Goal: Browse casually

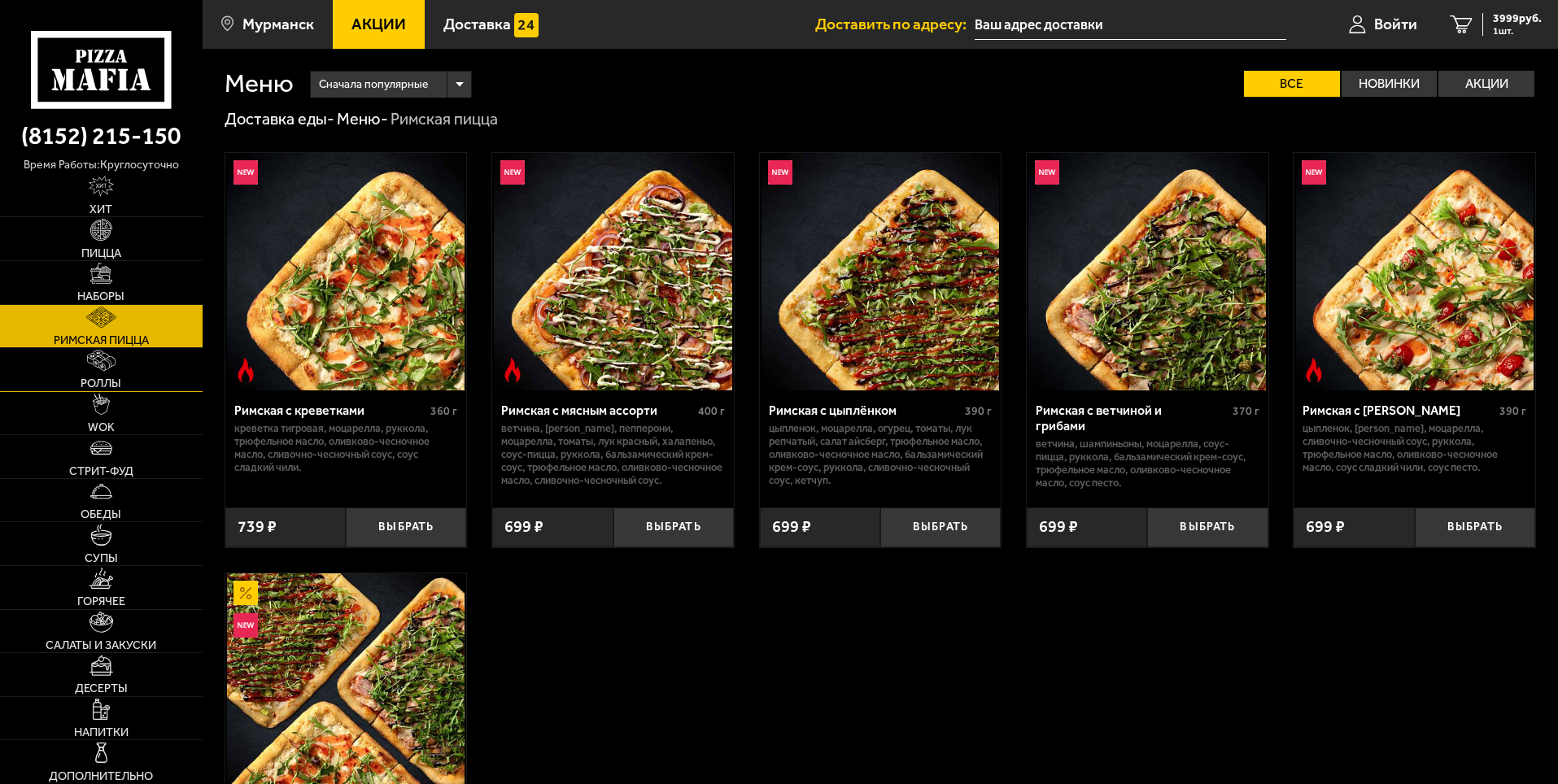
click at [123, 373] on link "Роллы" at bounding box center [101, 369] width 203 height 43
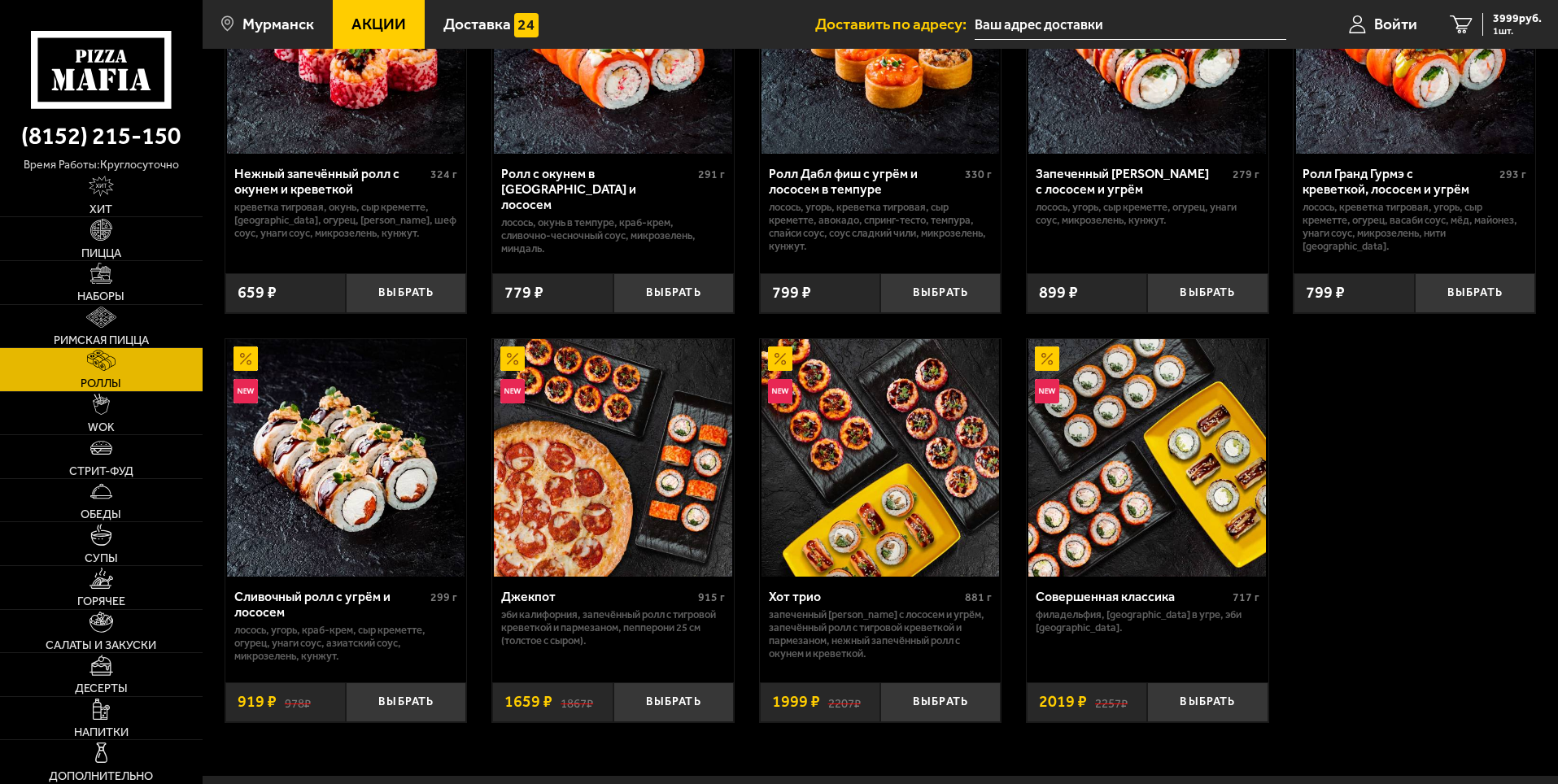
scroll to position [651, 0]
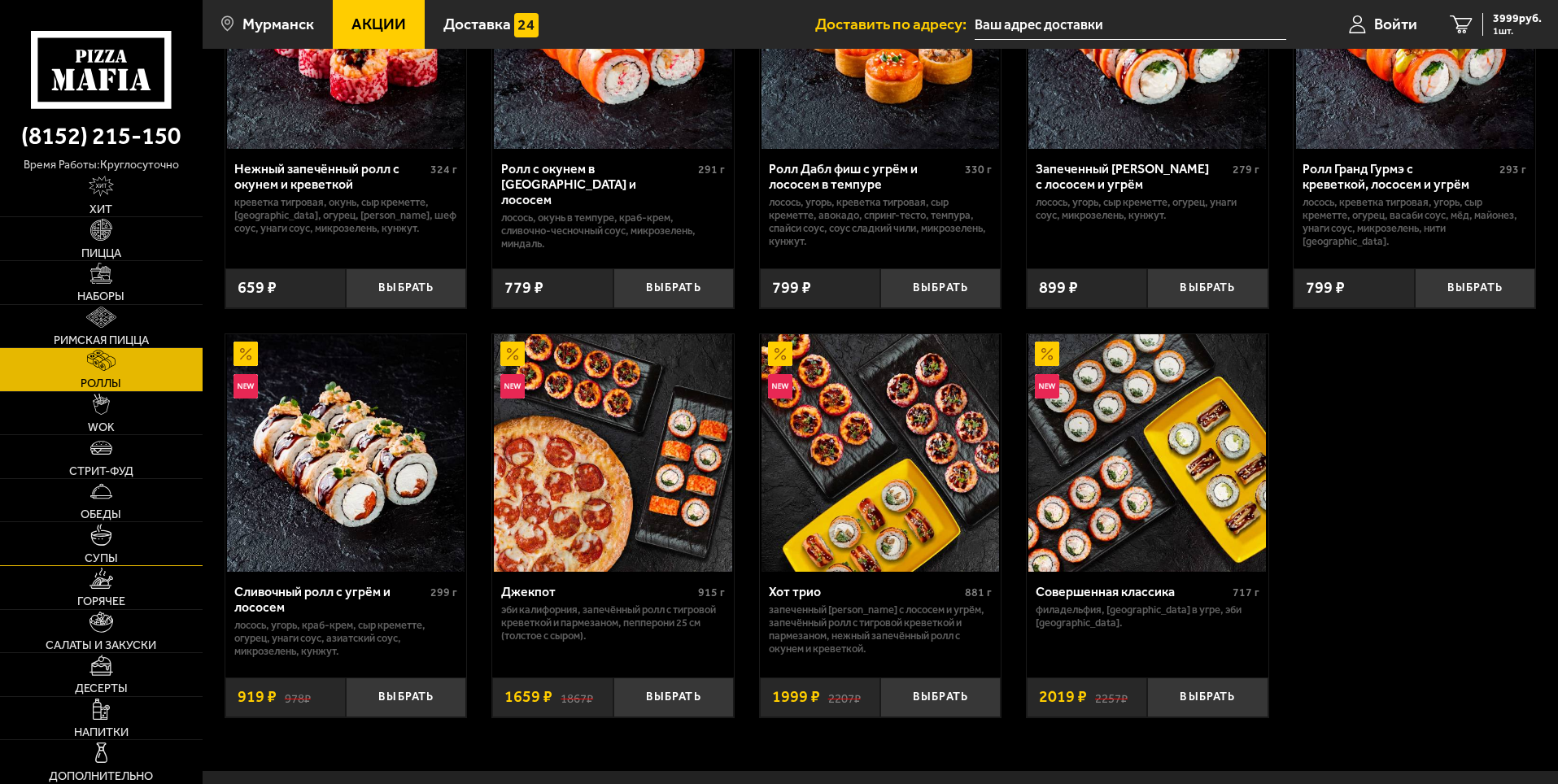
click at [113, 544] on link "Супы" at bounding box center [101, 544] width 203 height 43
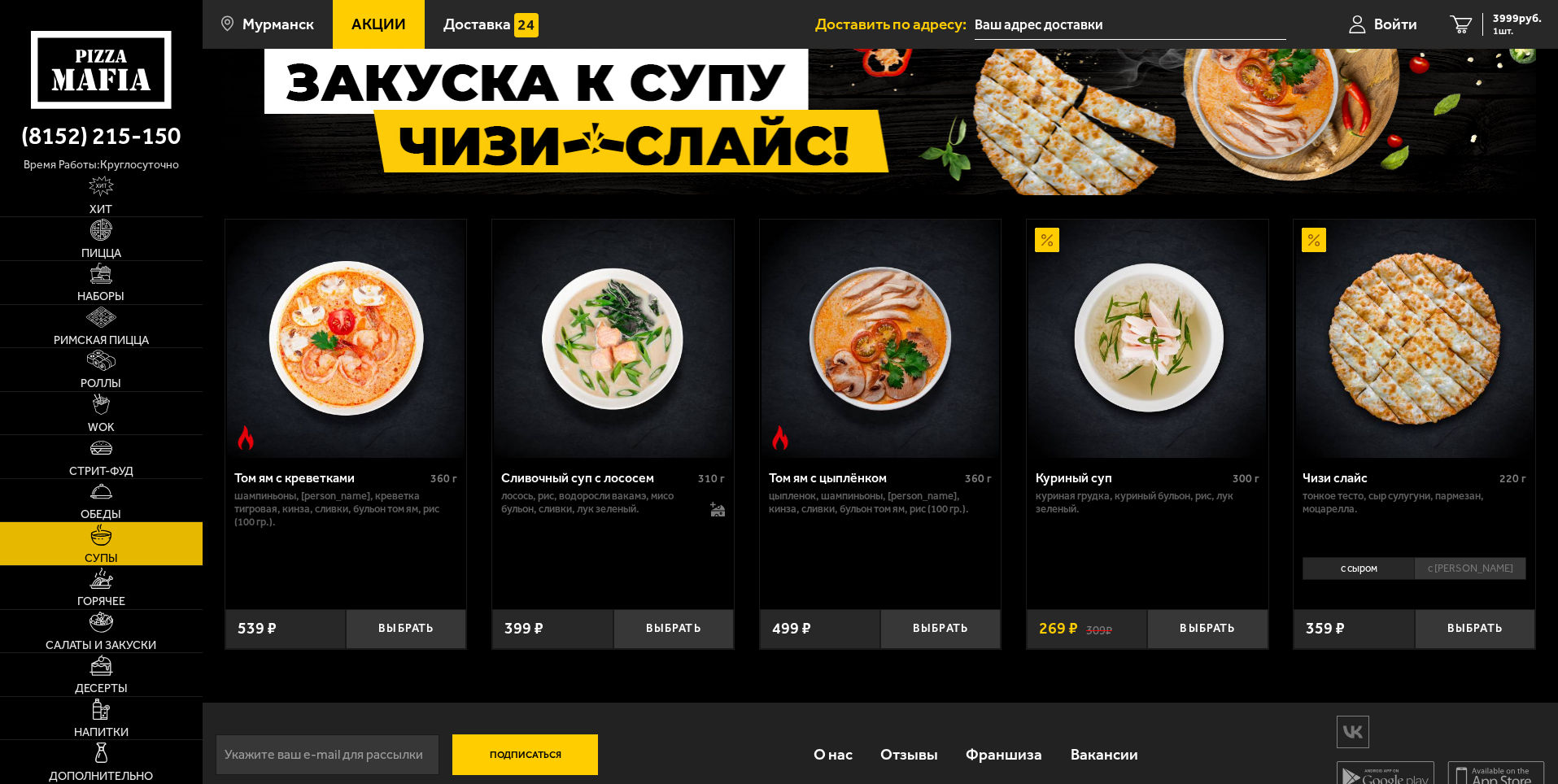
scroll to position [145, 0]
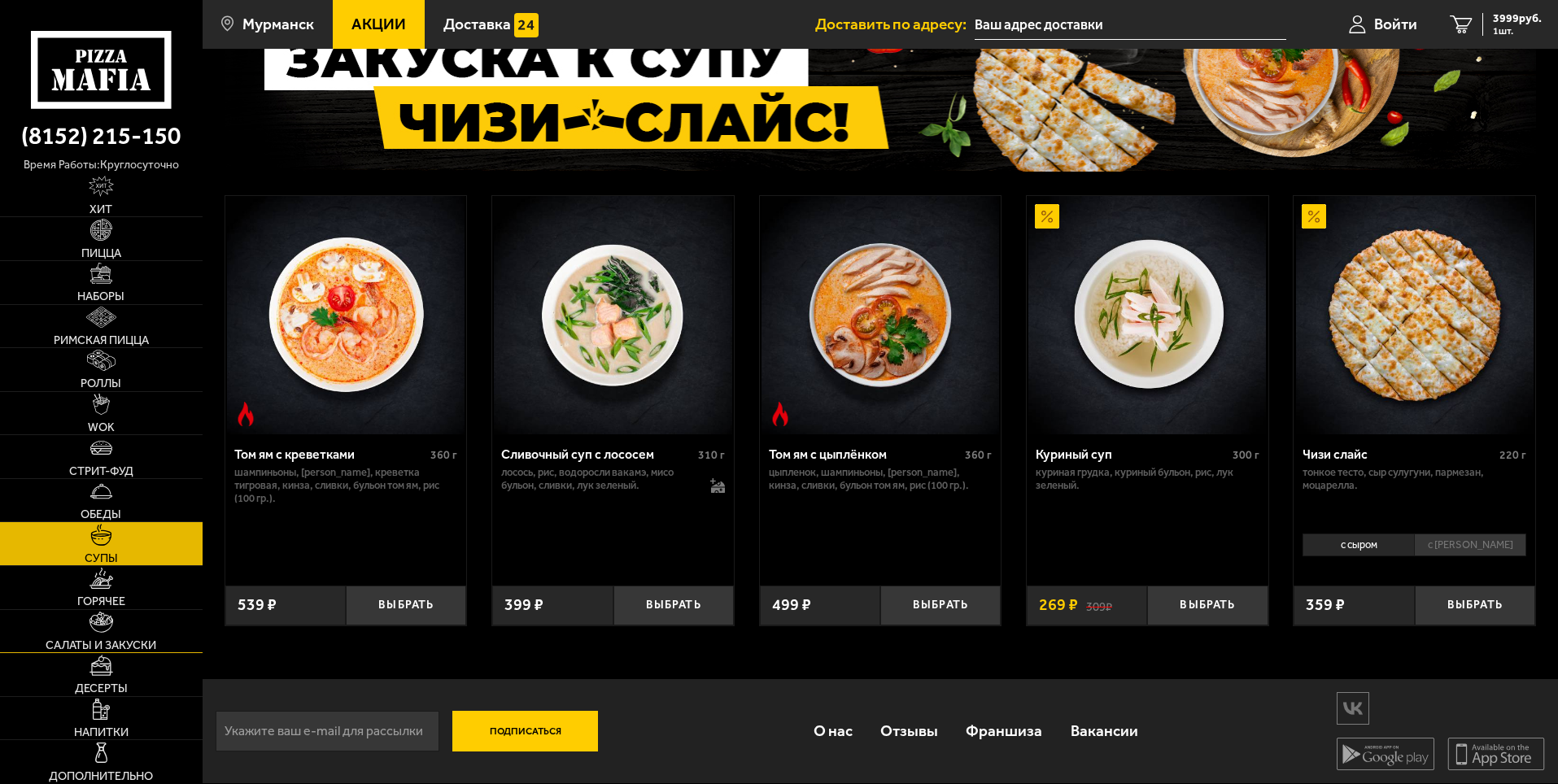
click at [109, 631] on img at bounding box center [101, 623] width 24 height 22
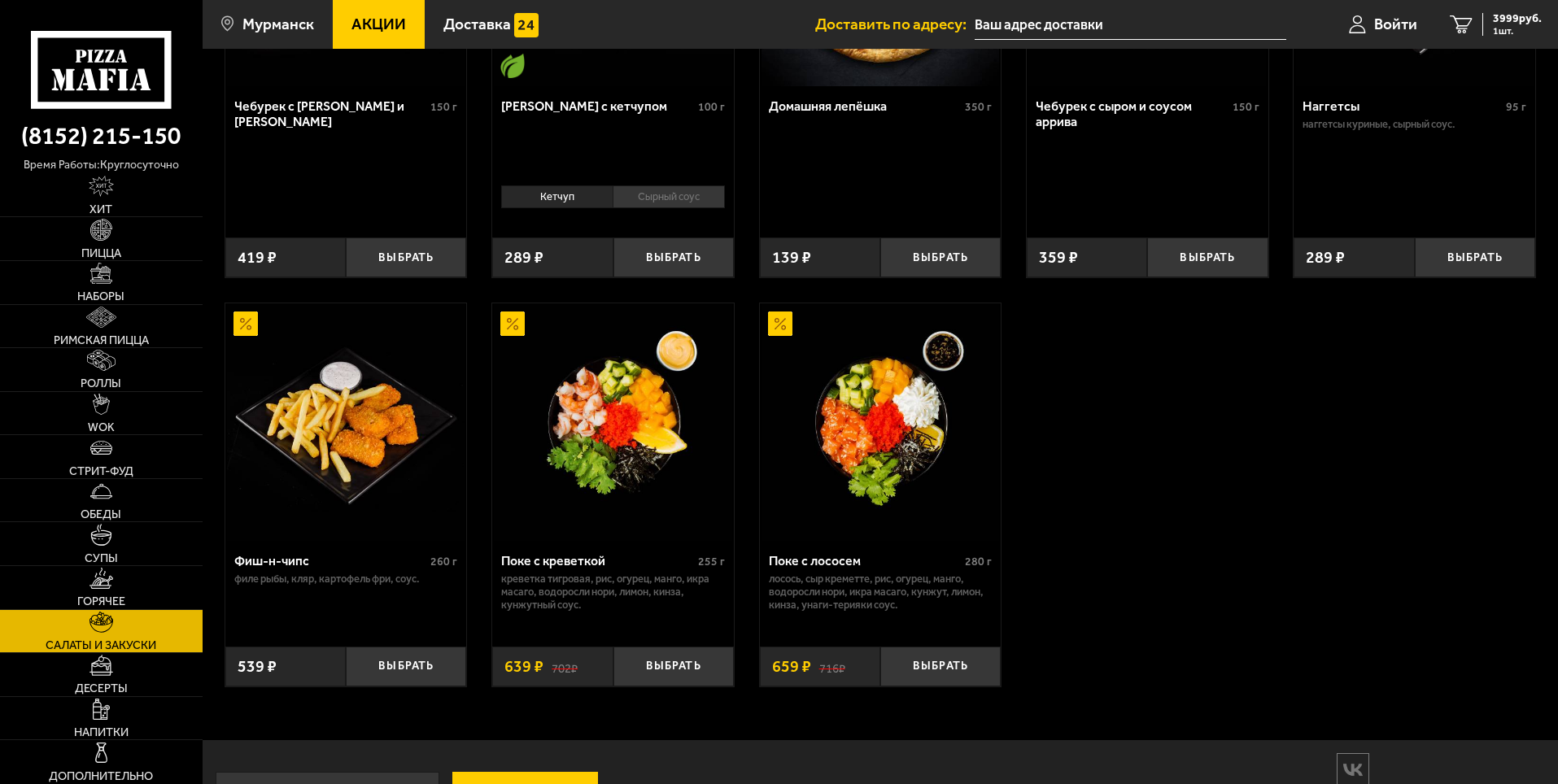
scroll to position [1220, 0]
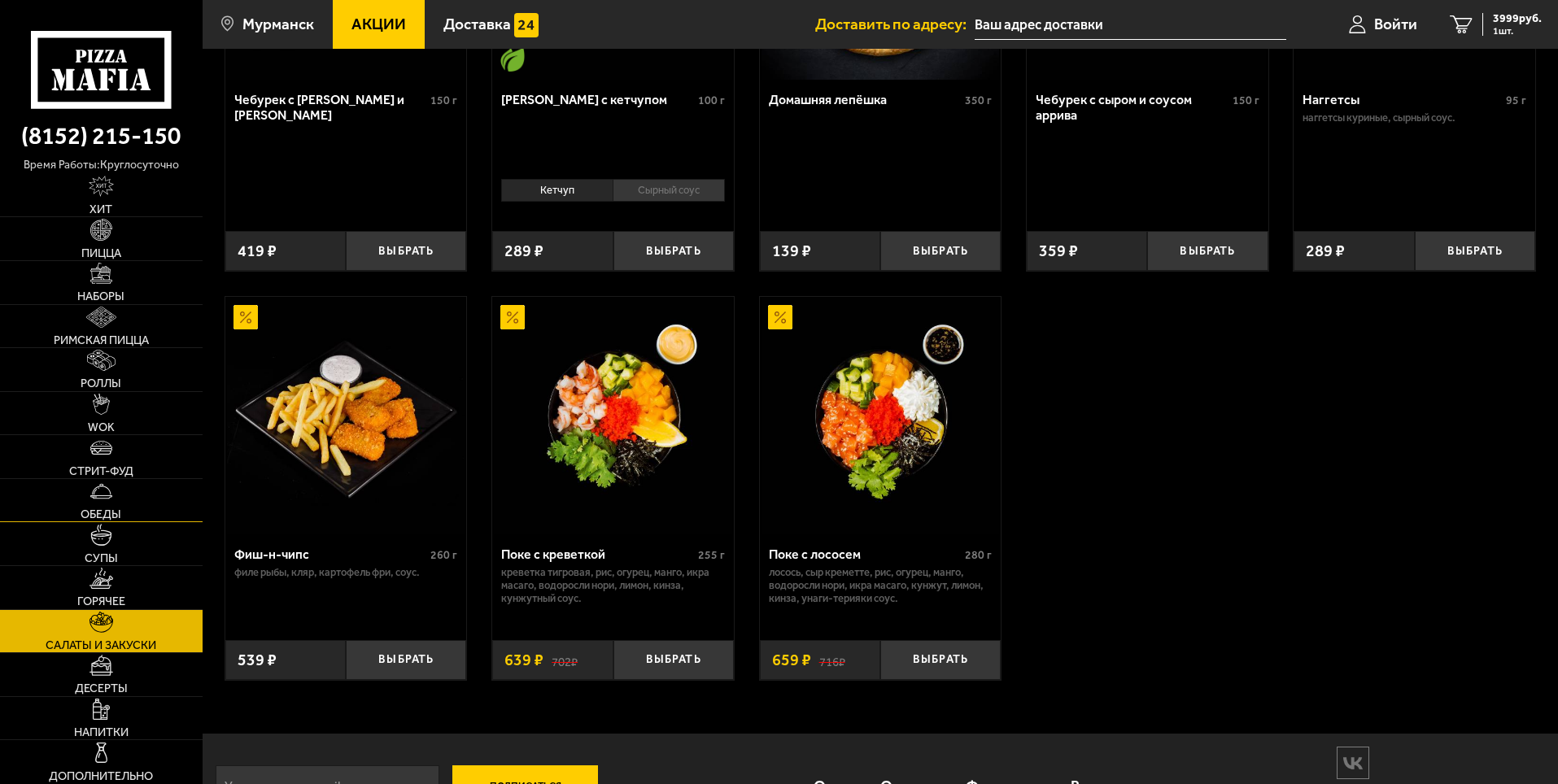
click at [90, 503] on link "Обеды" at bounding box center [101, 501] width 203 height 43
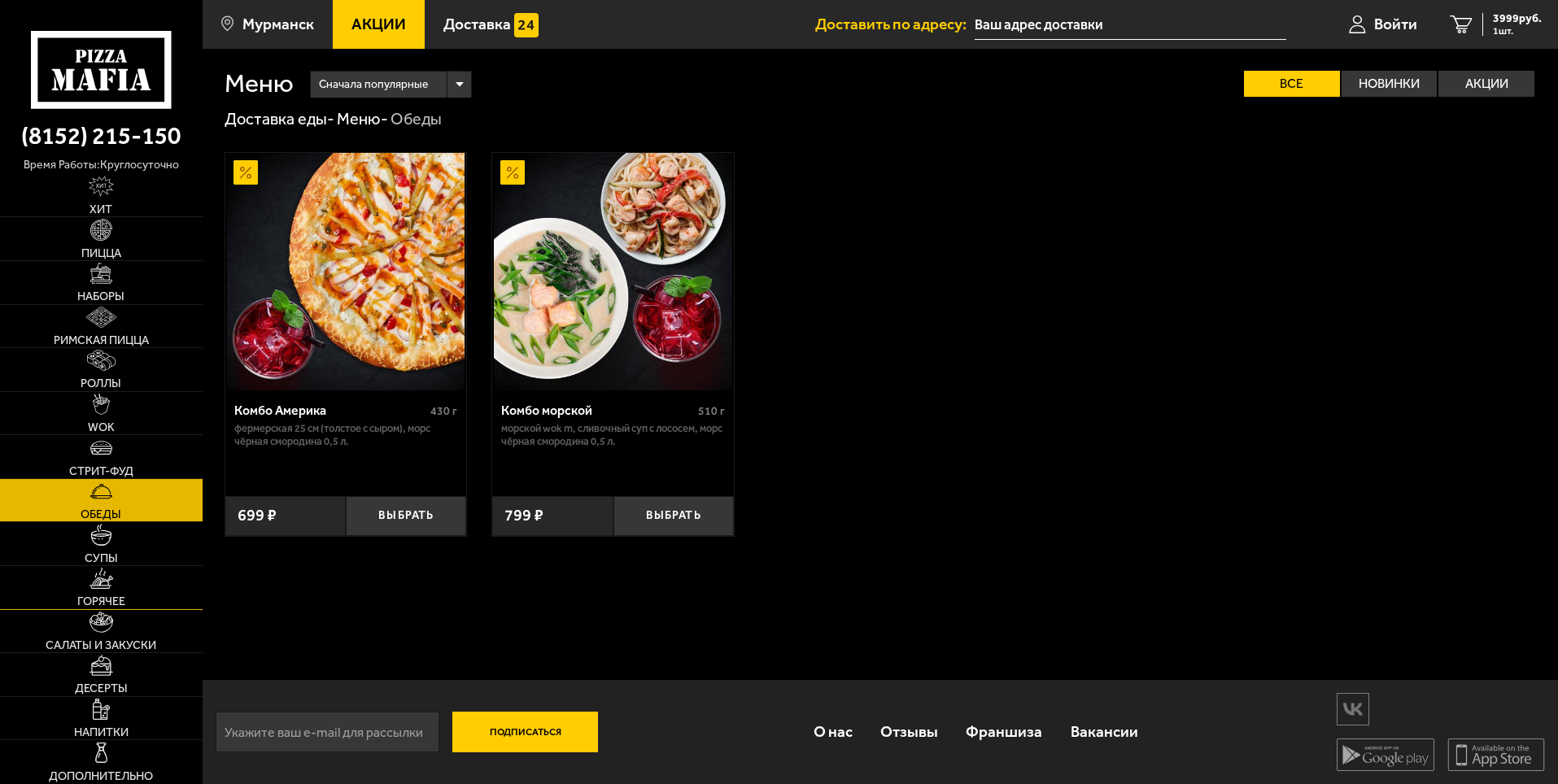
click at [110, 595] on span "Горячее" at bounding box center [101, 601] width 48 height 12
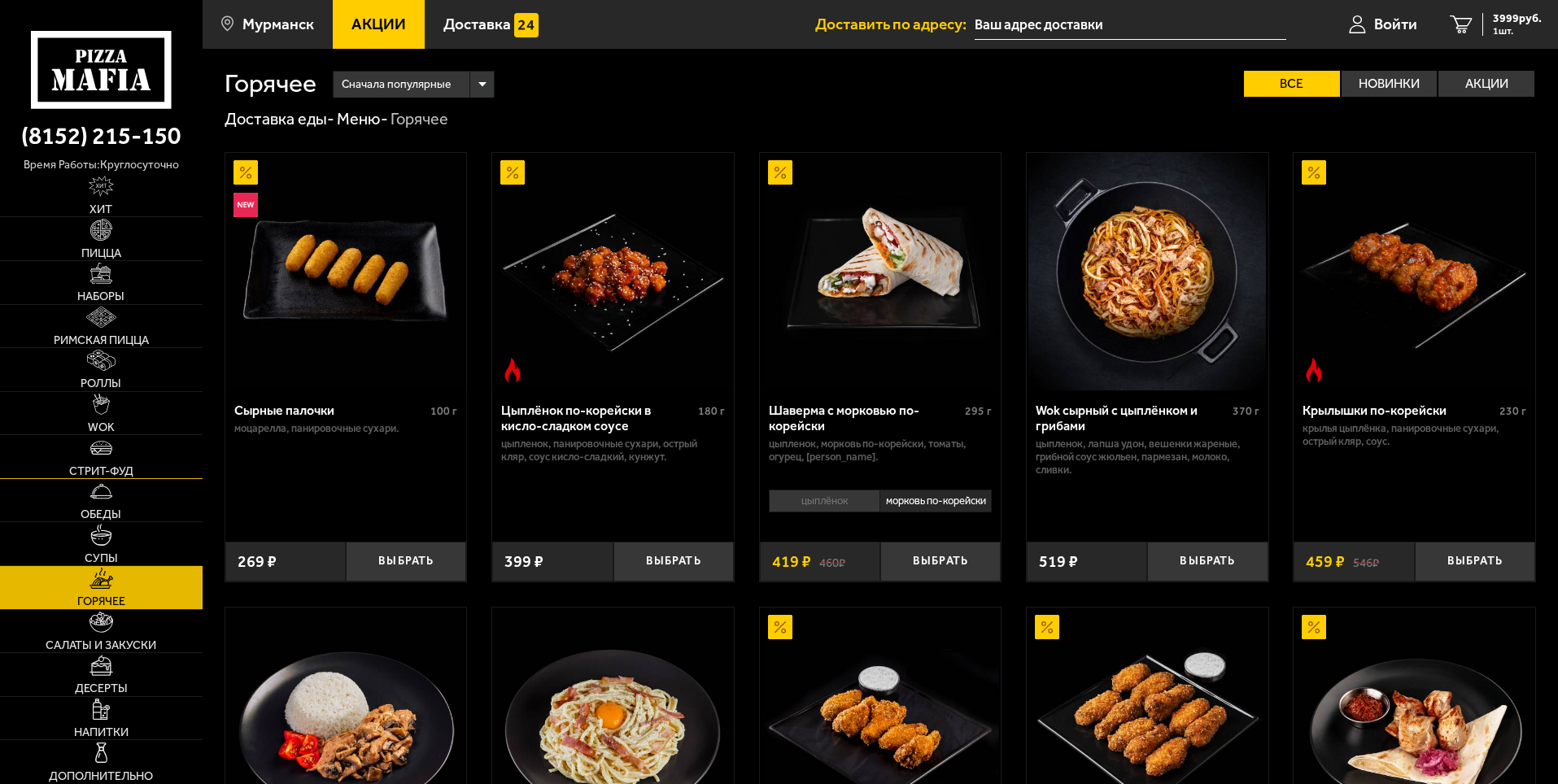
click at [123, 454] on link "Стрит-фуд" at bounding box center [101, 457] width 203 height 43
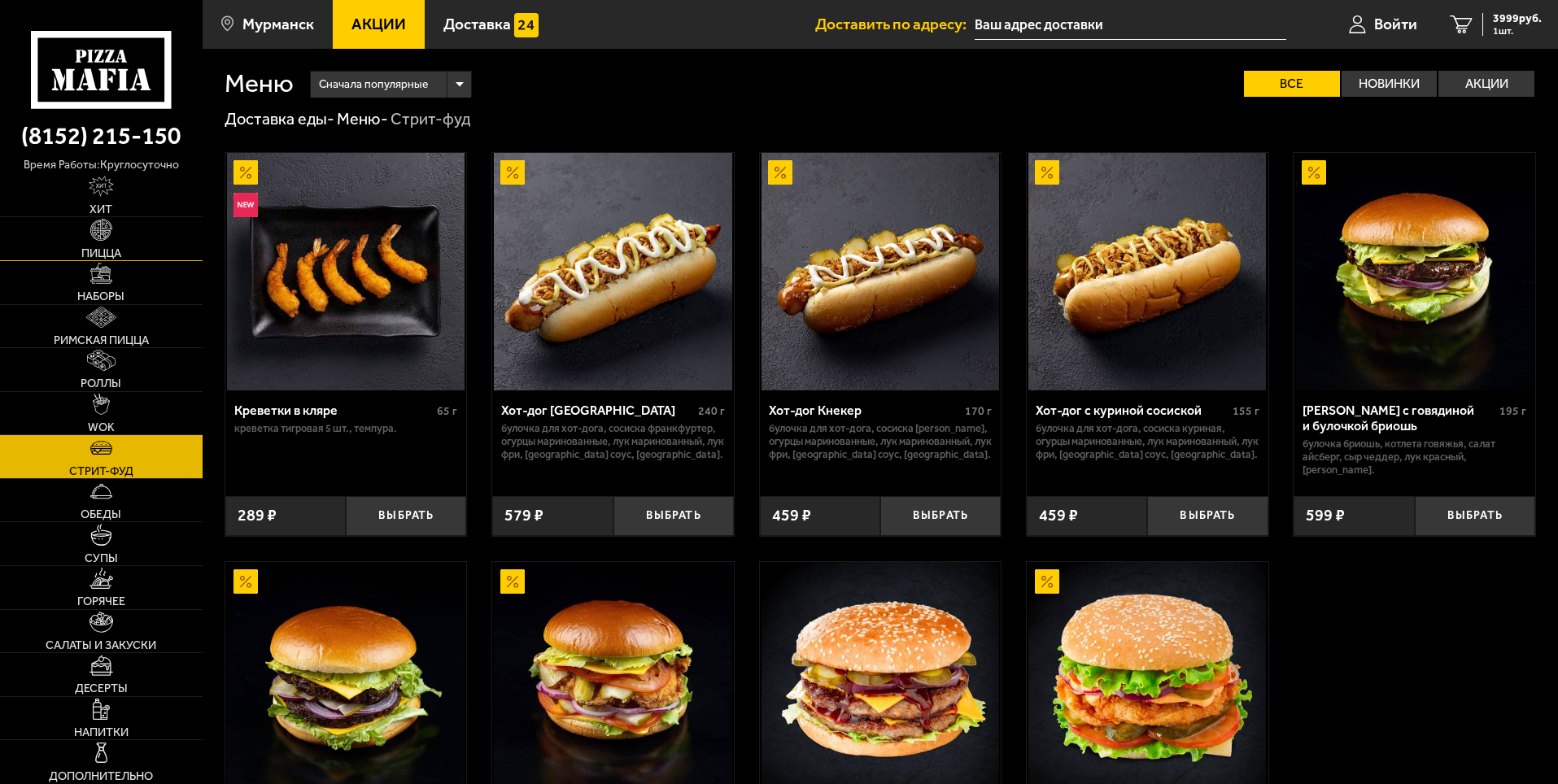
click at [109, 238] on img at bounding box center [101, 229] width 22 height 22
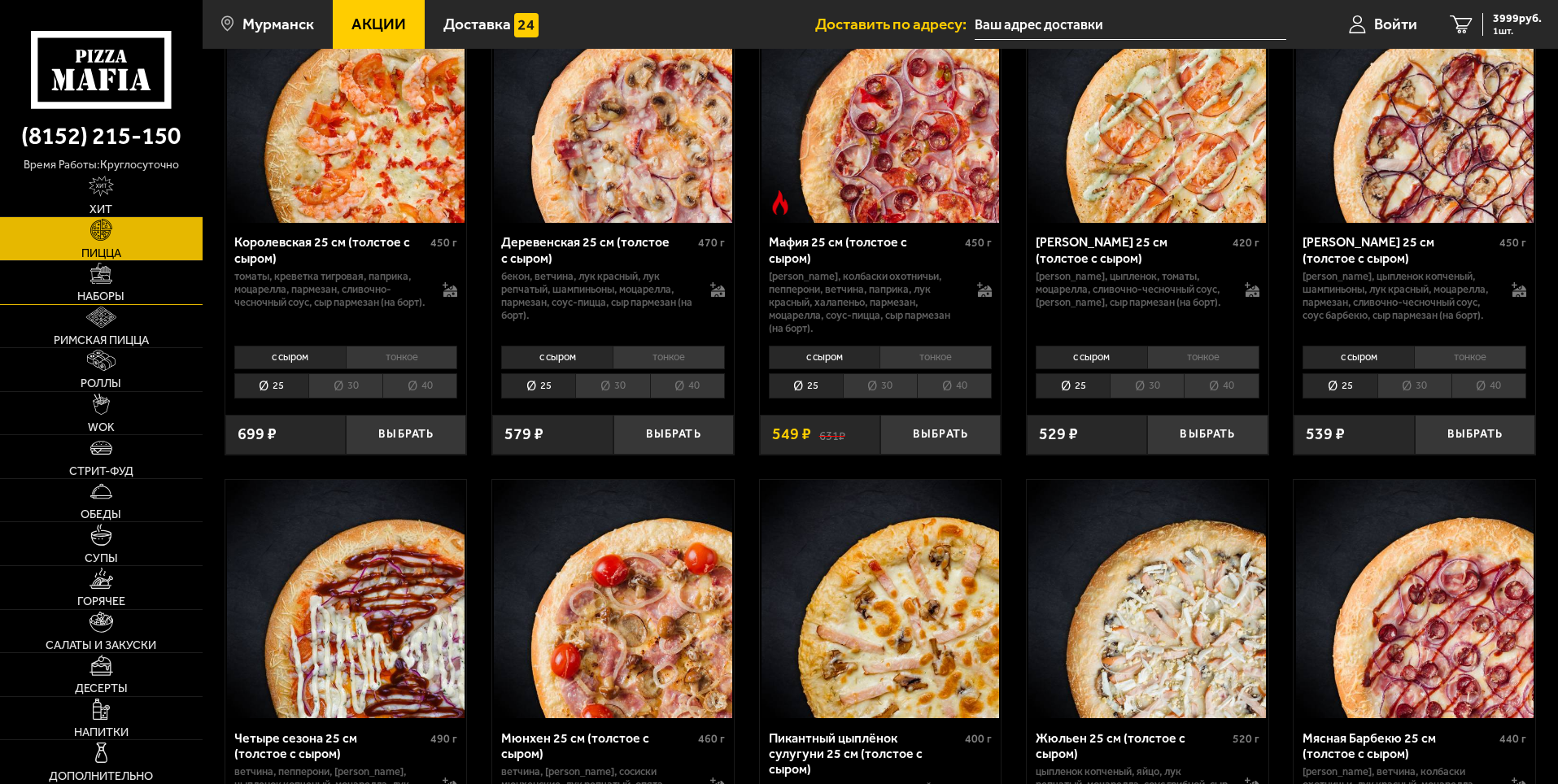
scroll to position [1705, 0]
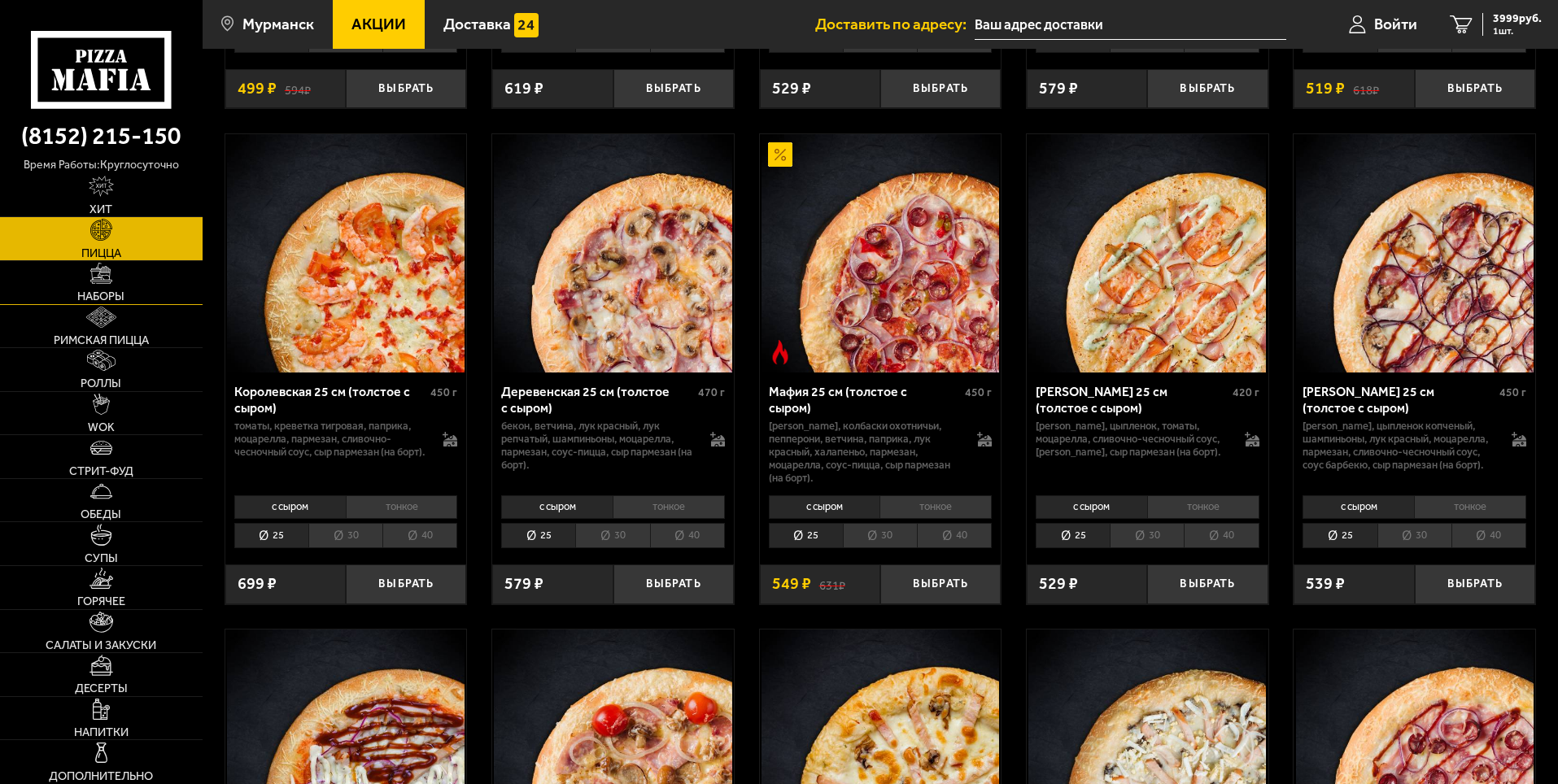
click at [125, 282] on link "Наборы" at bounding box center [101, 282] width 203 height 43
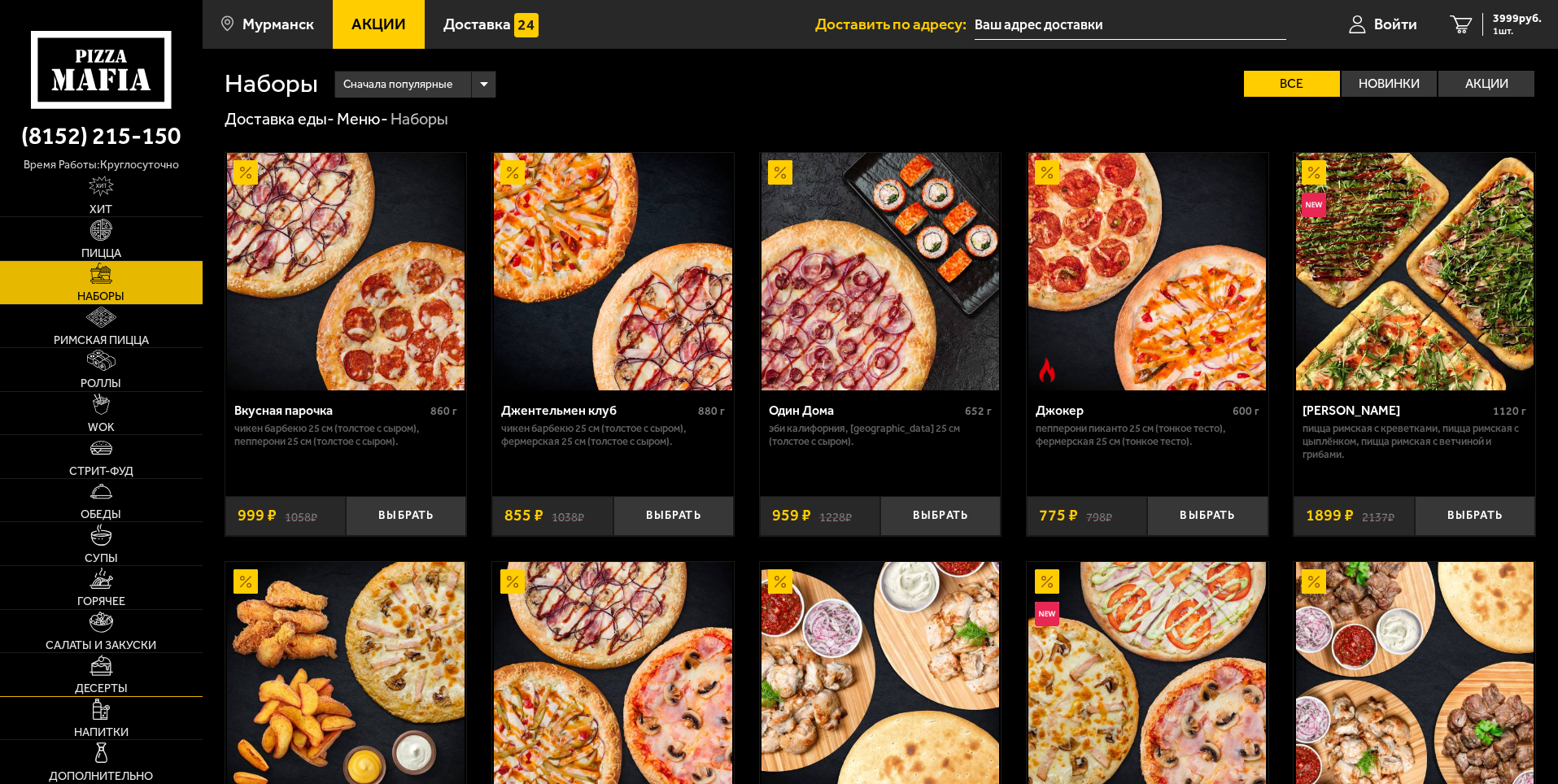
click at [115, 677] on link "Десерты" at bounding box center [101, 675] width 203 height 43
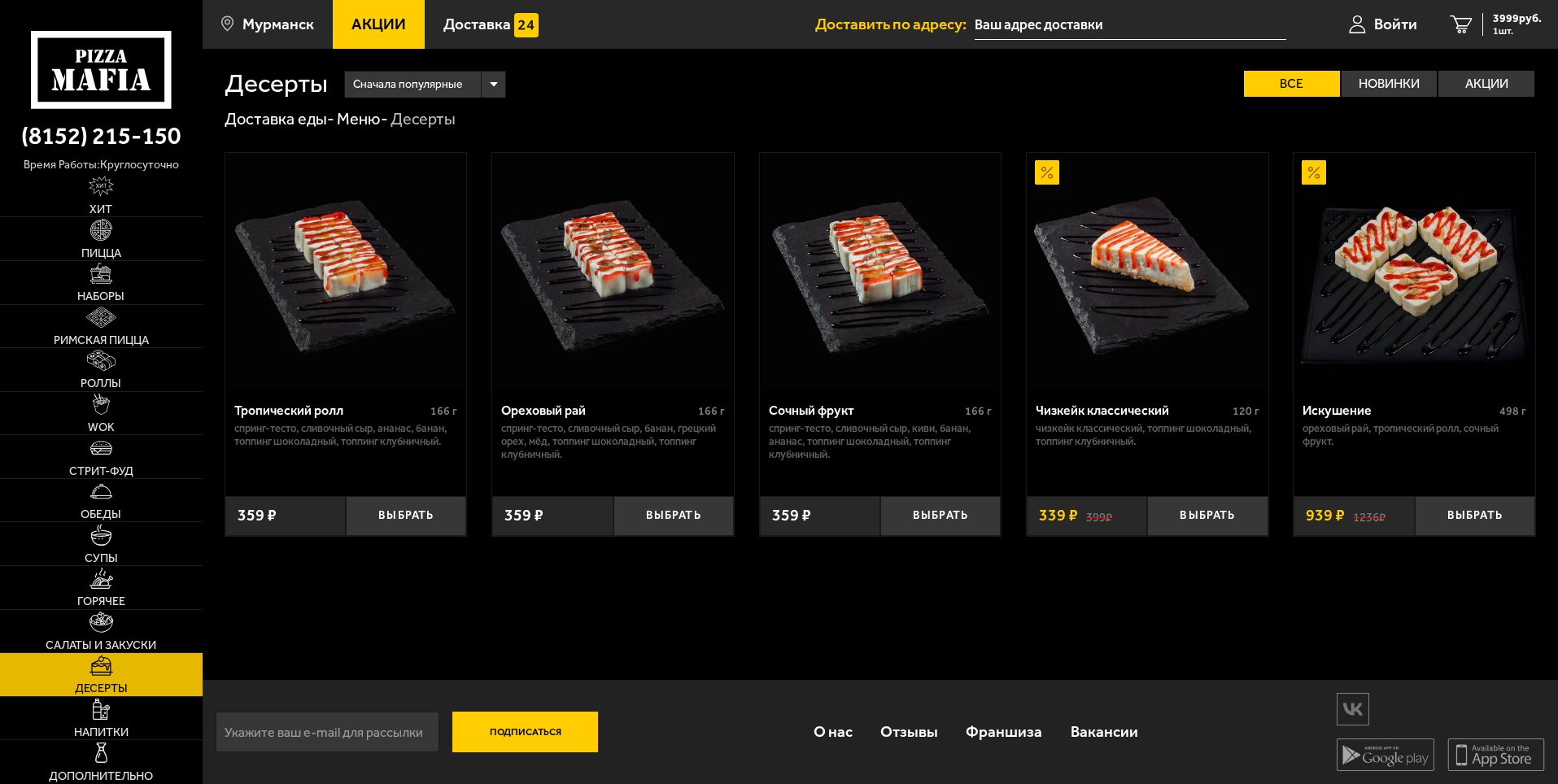
scroll to position [1, 0]
click at [132, 626] on link "Салаты и закуски" at bounding box center [101, 632] width 203 height 43
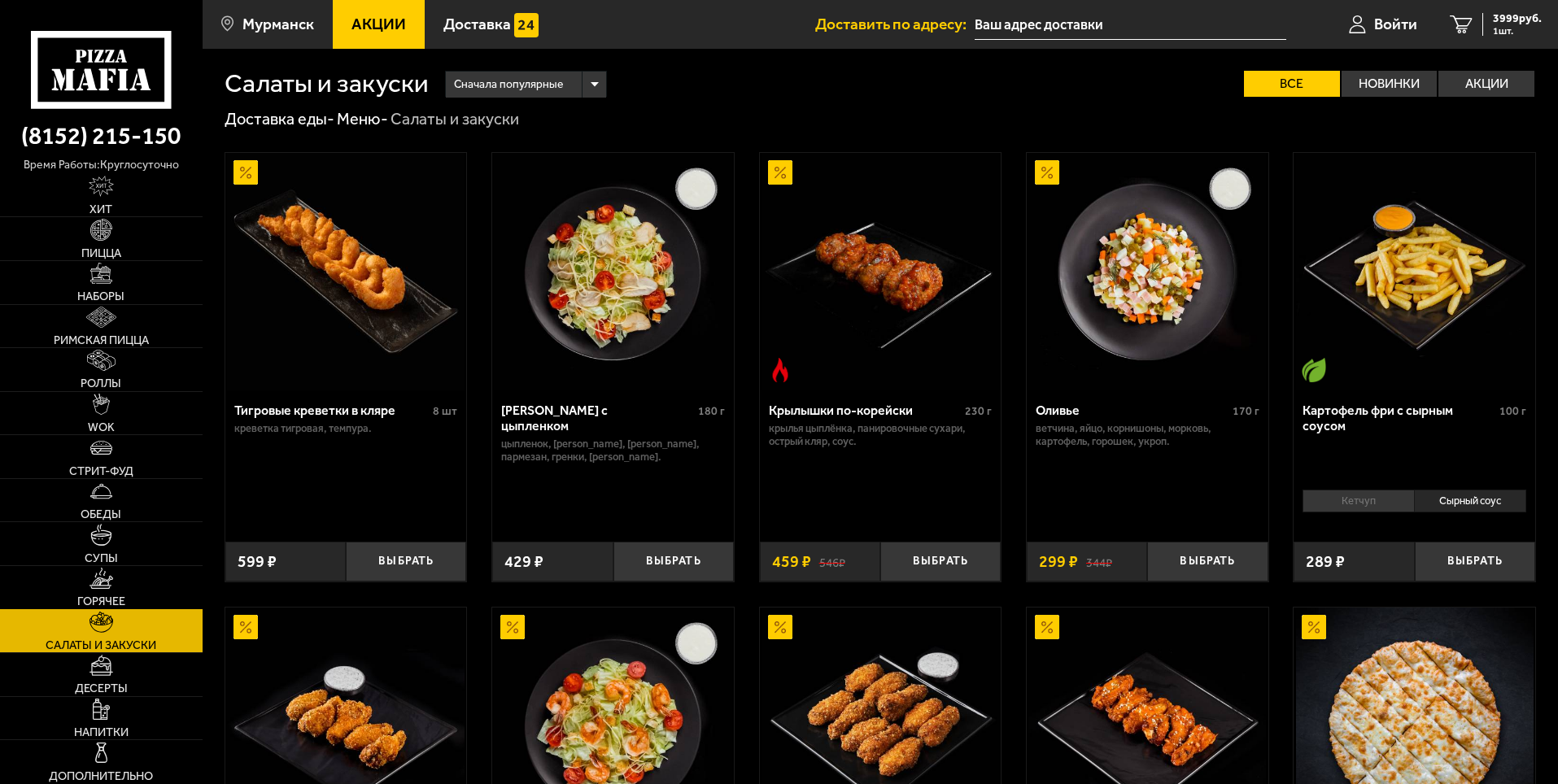
drag, startPoint x: 101, startPoint y: 594, endPoint x: 139, endPoint y: 568, distance: 46.0
click at [101, 595] on span "Горячее" at bounding box center [101, 601] width 48 height 12
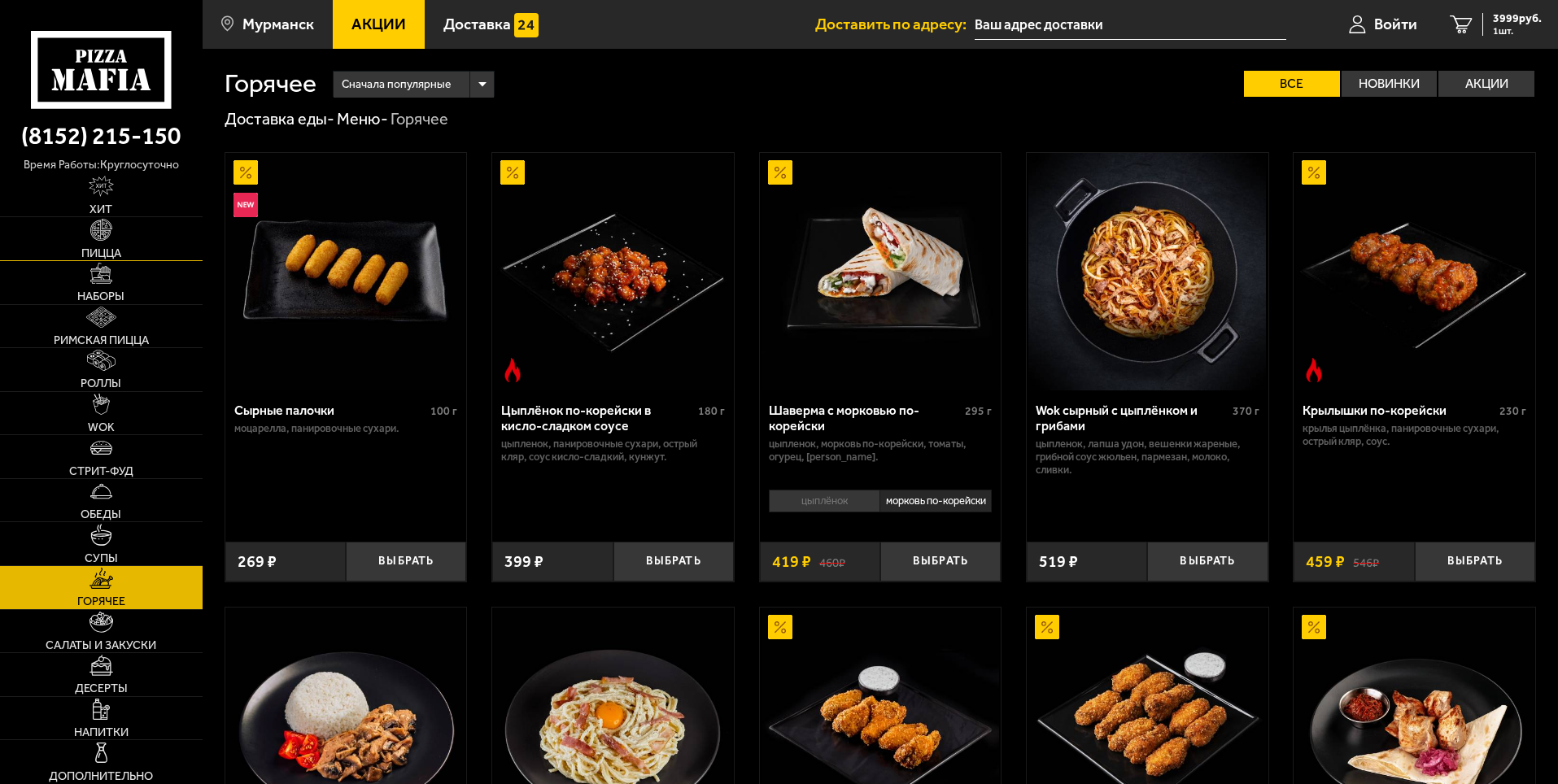
click at [121, 236] on link "Пицца" at bounding box center [101, 238] width 203 height 43
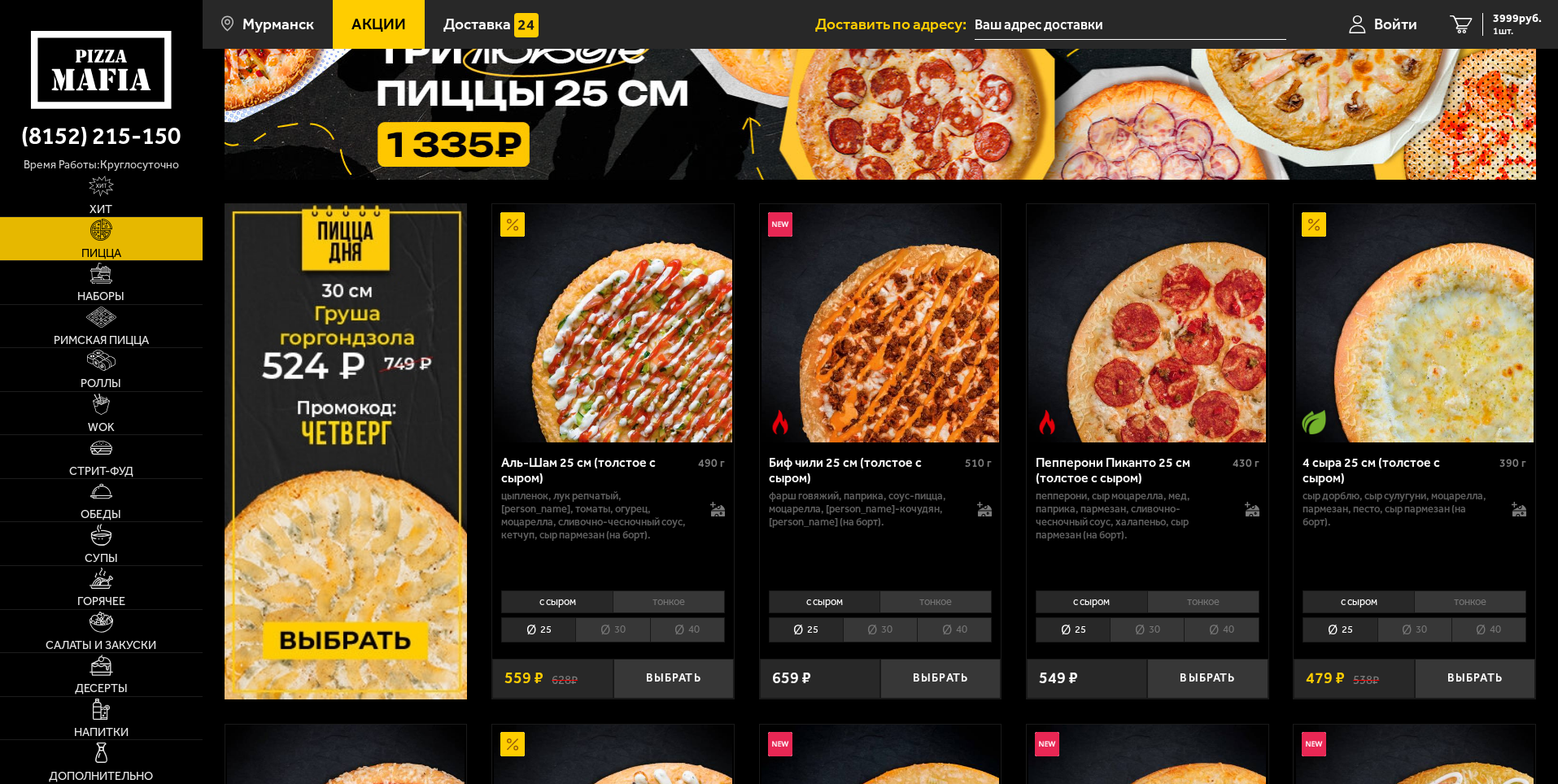
scroll to position [162, 0]
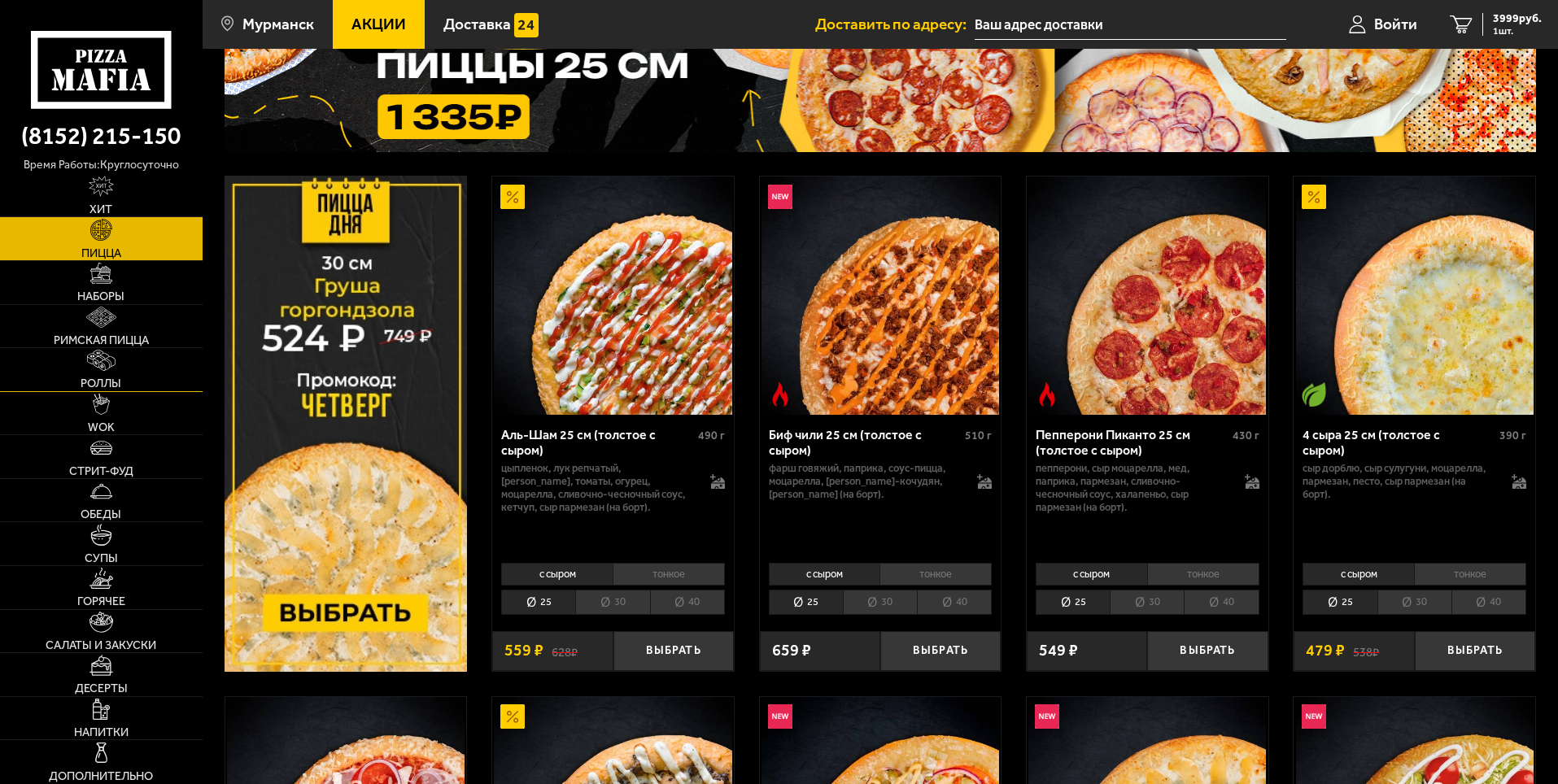
click at [104, 369] on img at bounding box center [100, 360] width 27 height 22
